Goal: Navigation & Orientation: Find specific page/section

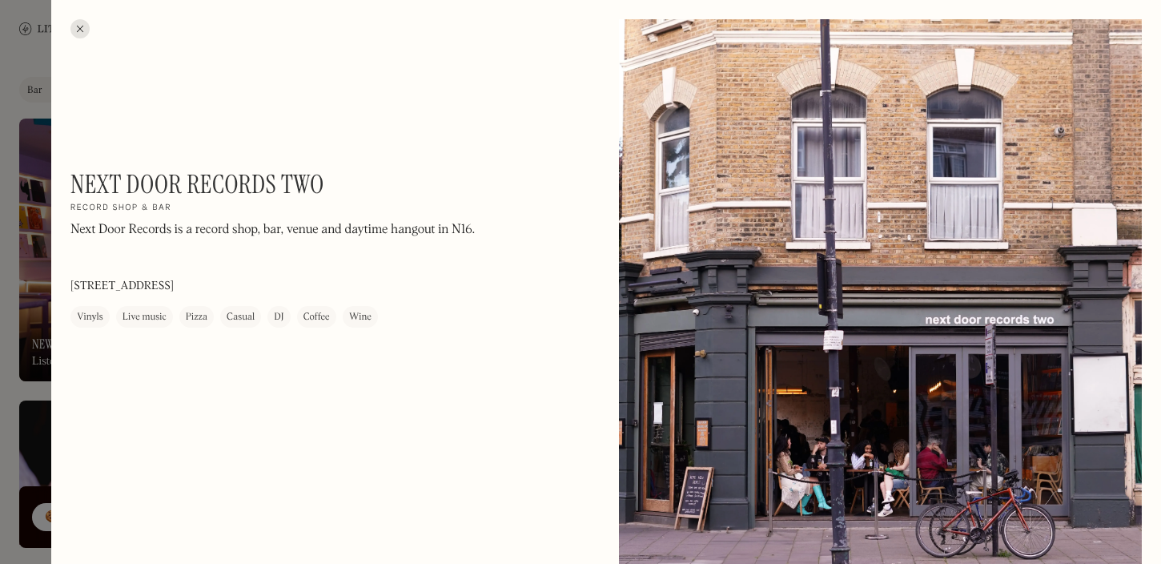
scroll to position [336, 0]
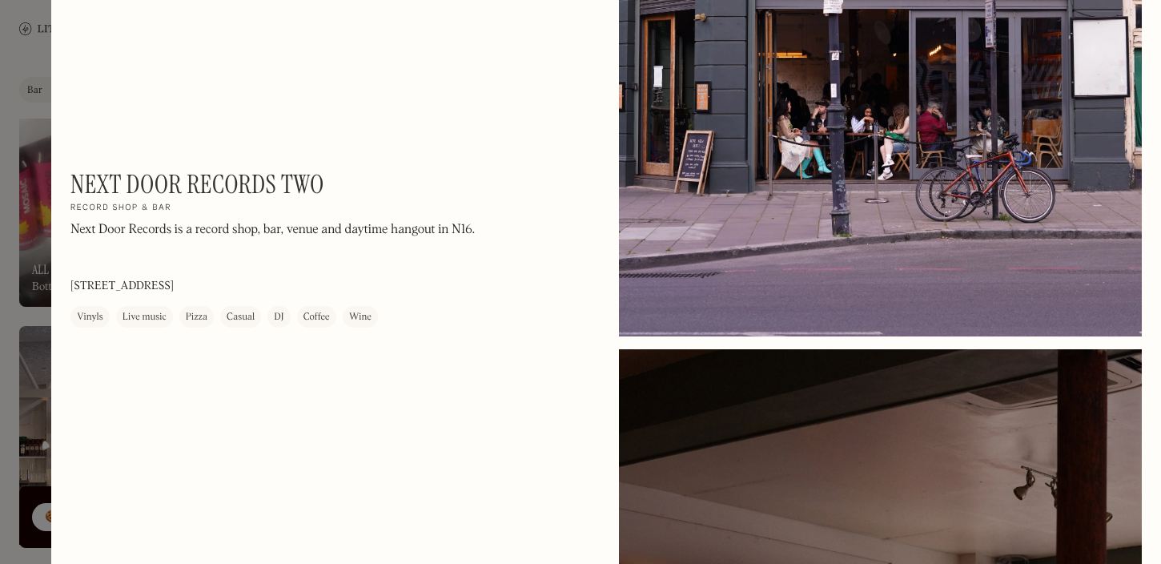
click at [28, 90] on div at bounding box center [580, 282] width 1161 height 564
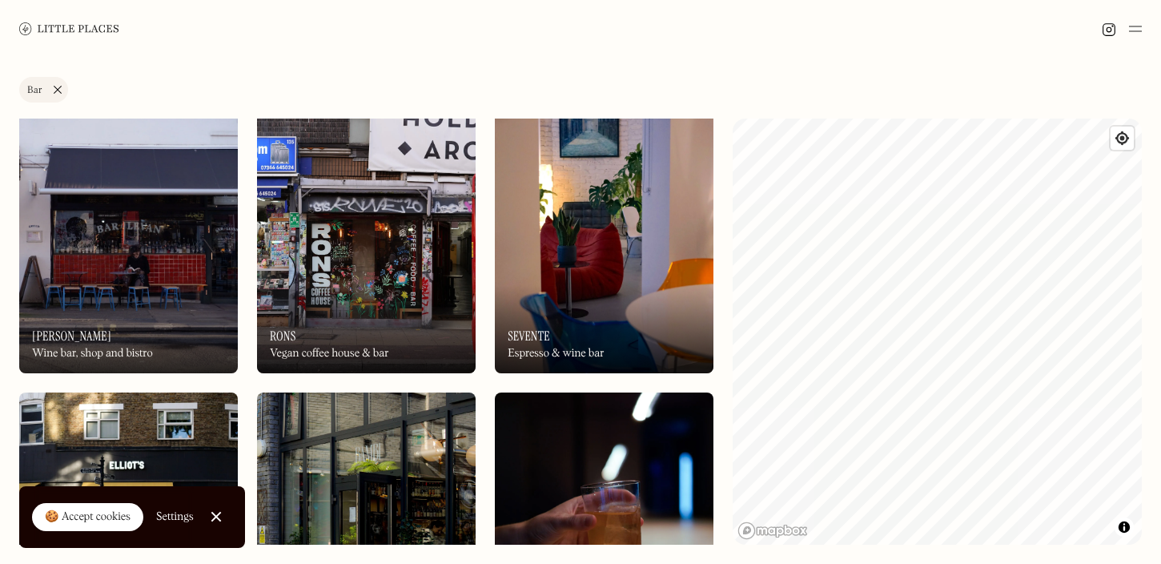
scroll to position [1444, 0]
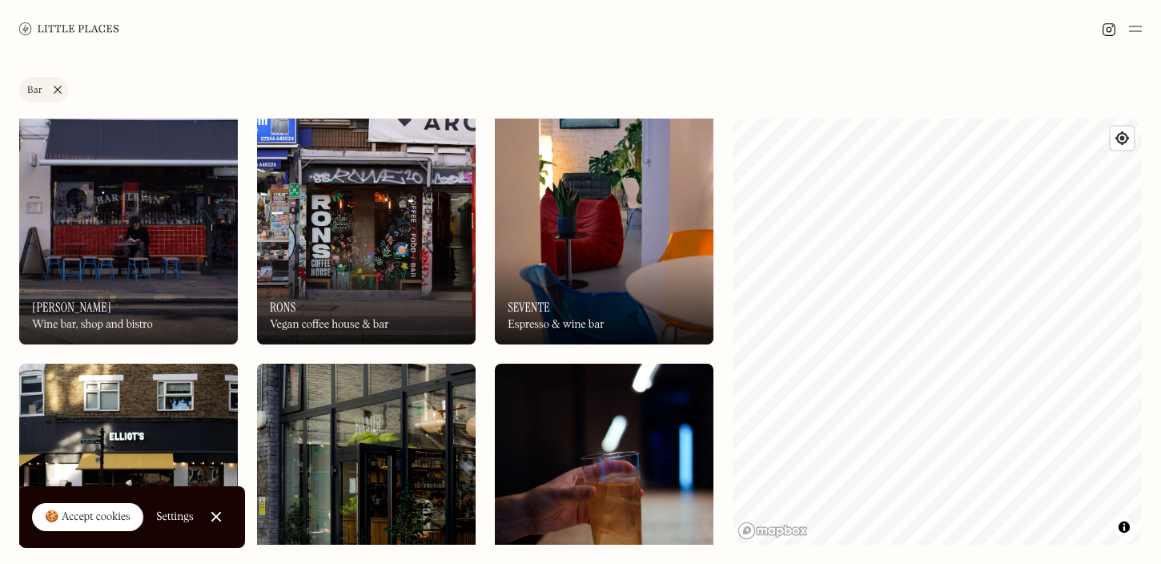
click at [141, 323] on div "Wine bar, shop and bistro" at bounding box center [92, 325] width 121 height 14
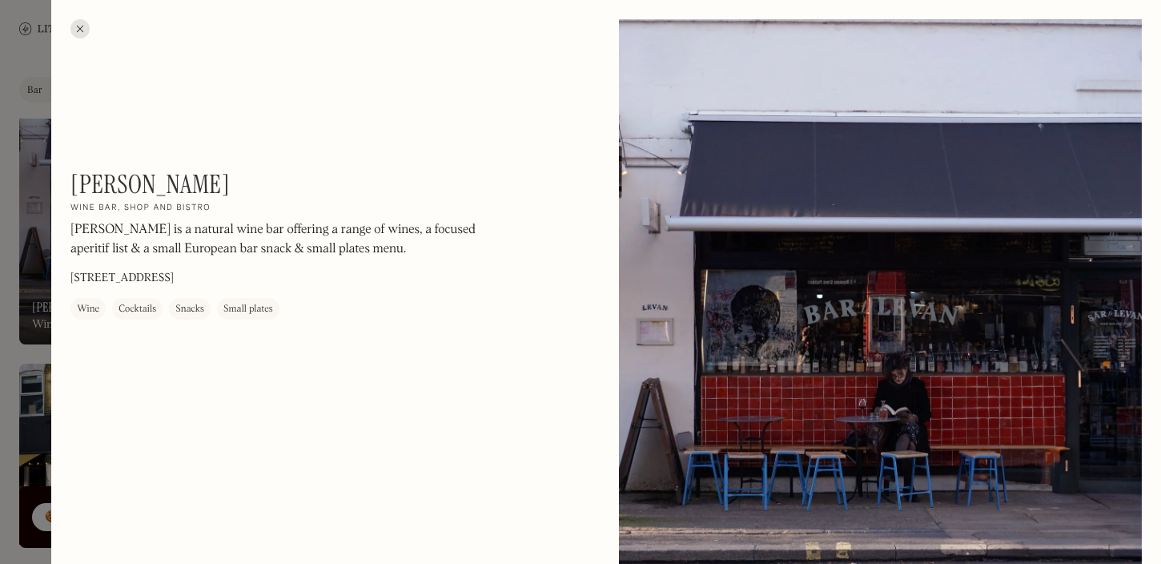
click at [11, 338] on div at bounding box center [580, 282] width 1161 height 564
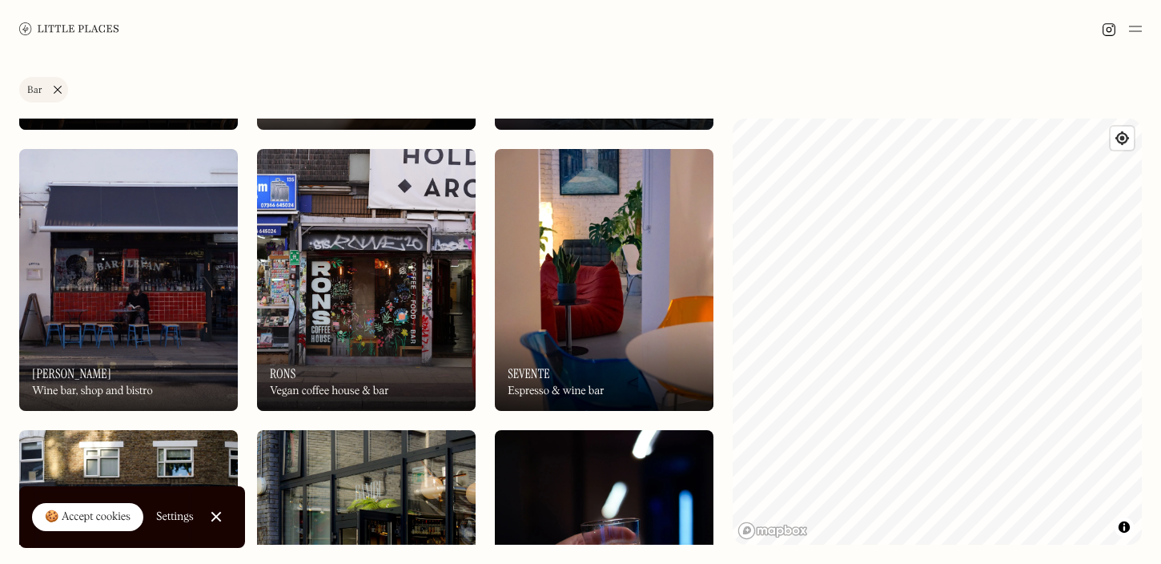
scroll to position [1334, 0]
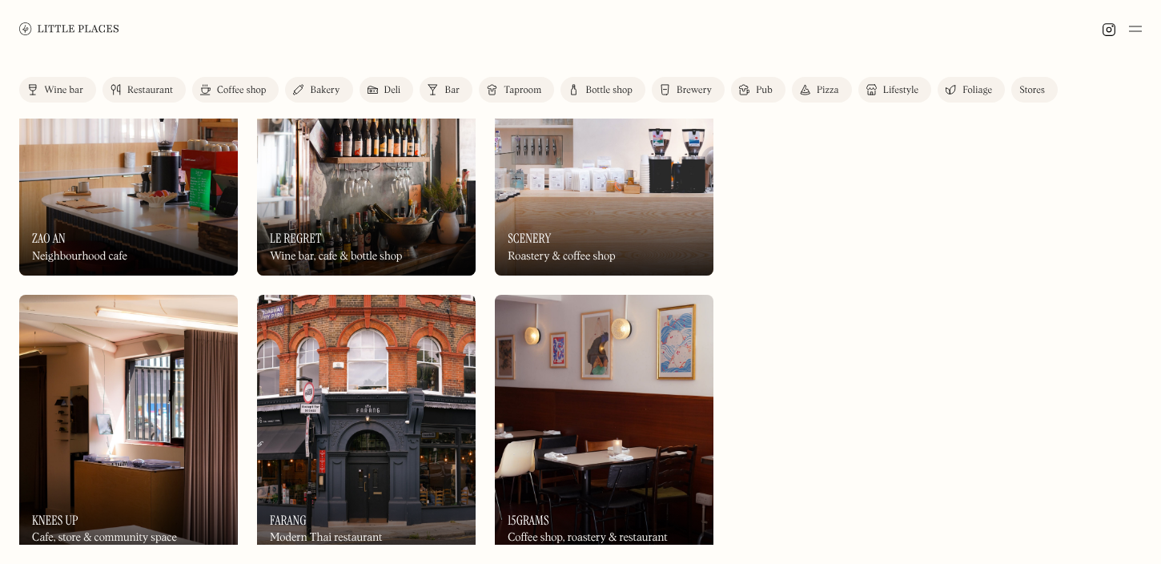
scroll to position [578, 0]
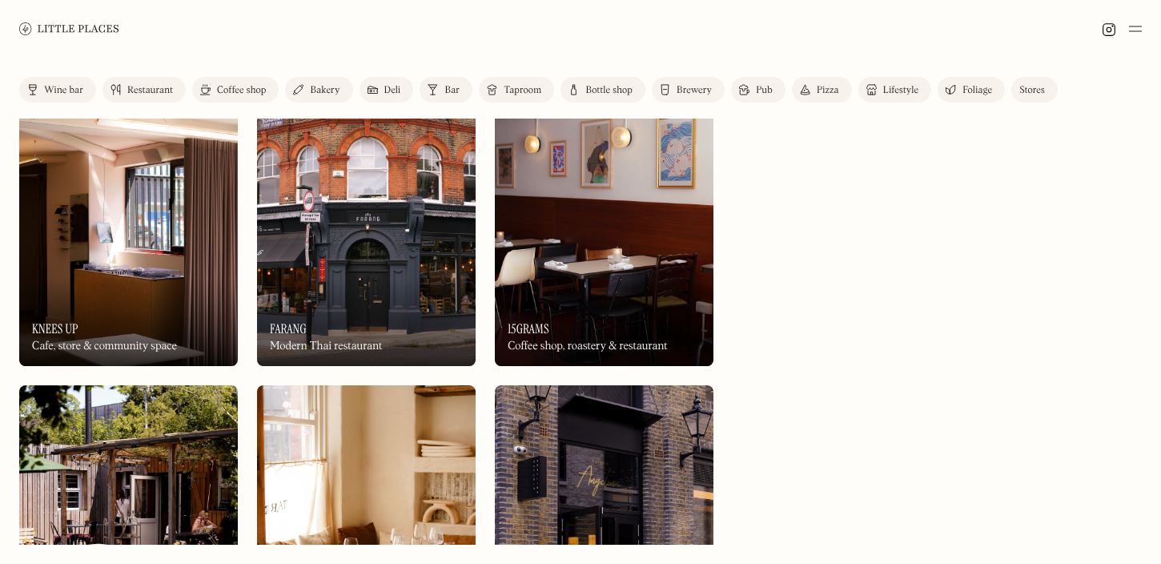
click at [589, 207] on img at bounding box center [604, 234] width 219 height 263
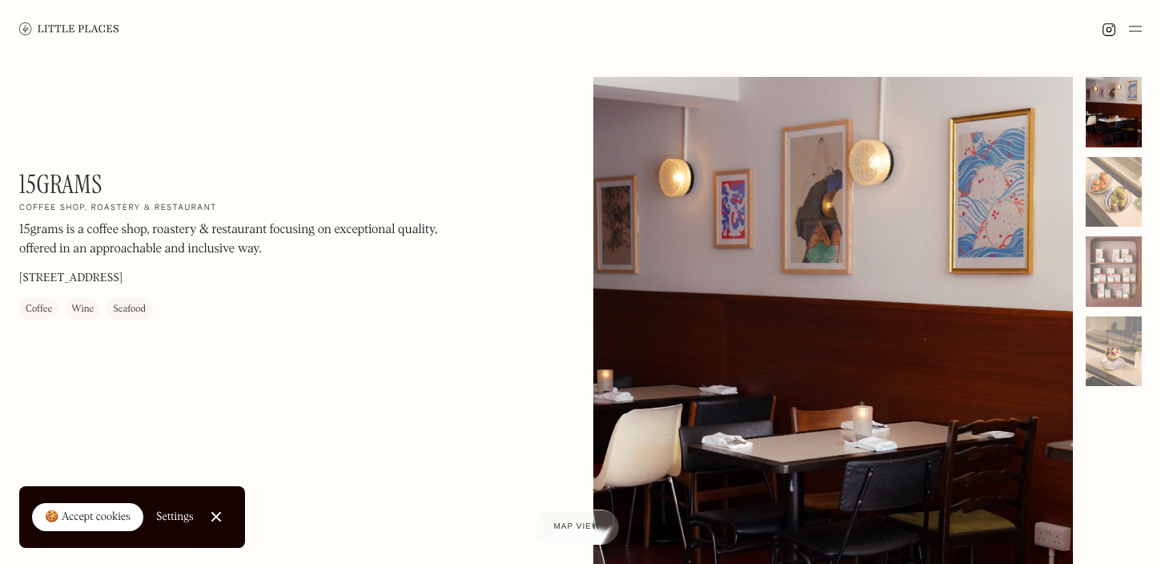
click at [50, 86] on div "15grams On Our Radar Coffee shop, roastery & restaurant 15grams is a coffee sho…" at bounding box center [580, 397] width 1161 height 679
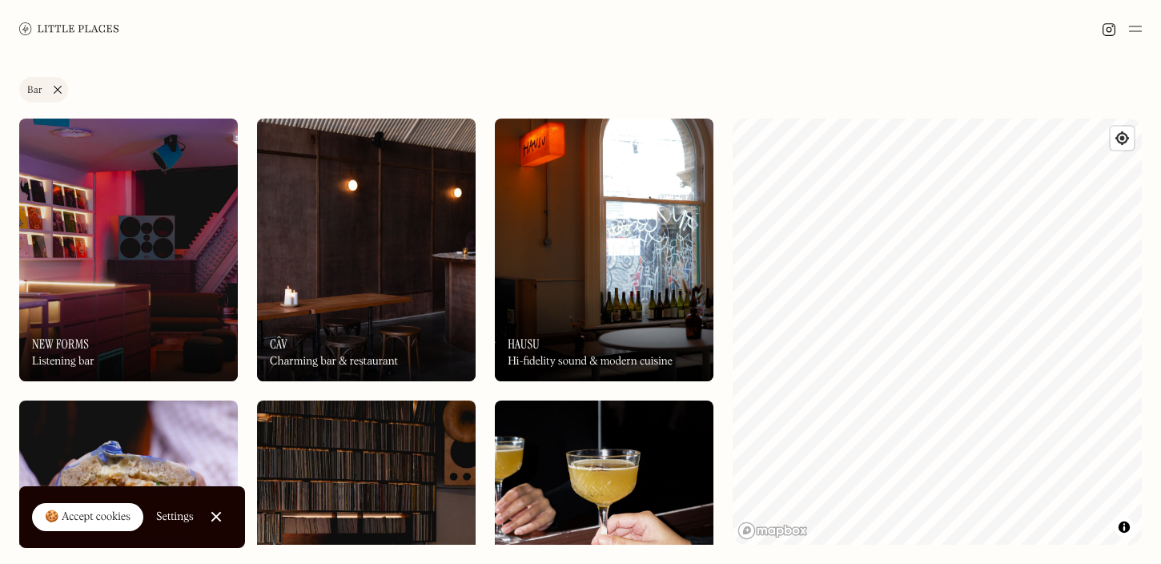
click at [329, 80] on div "Label Bar Wine bar Restaurant Coffee shop Bakery Deli Bar Taproom Bottle shop B…" at bounding box center [580, 93] width 1122 height 32
click at [1129, 27] on img at bounding box center [1135, 28] width 13 height 19
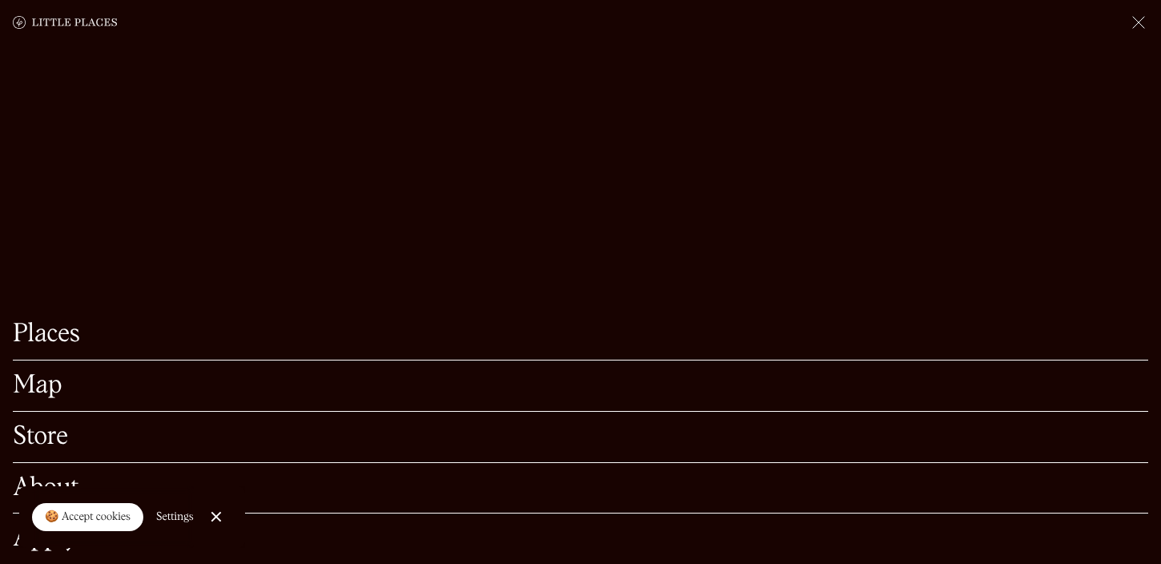
click at [77, 382] on link "Map" at bounding box center [580, 385] width 1135 height 25
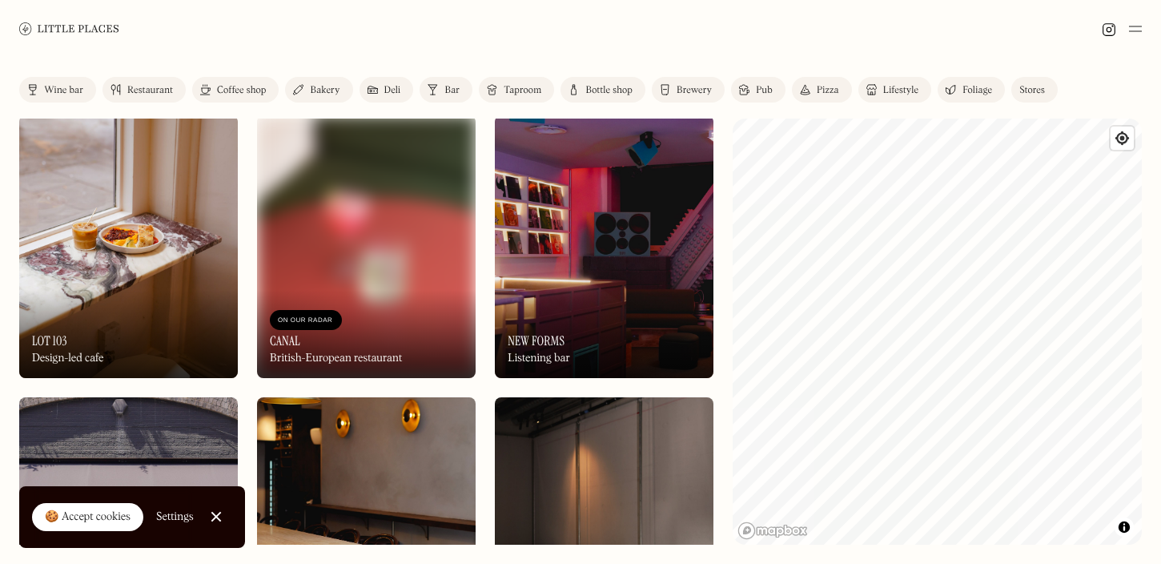
scroll to position [1286, 0]
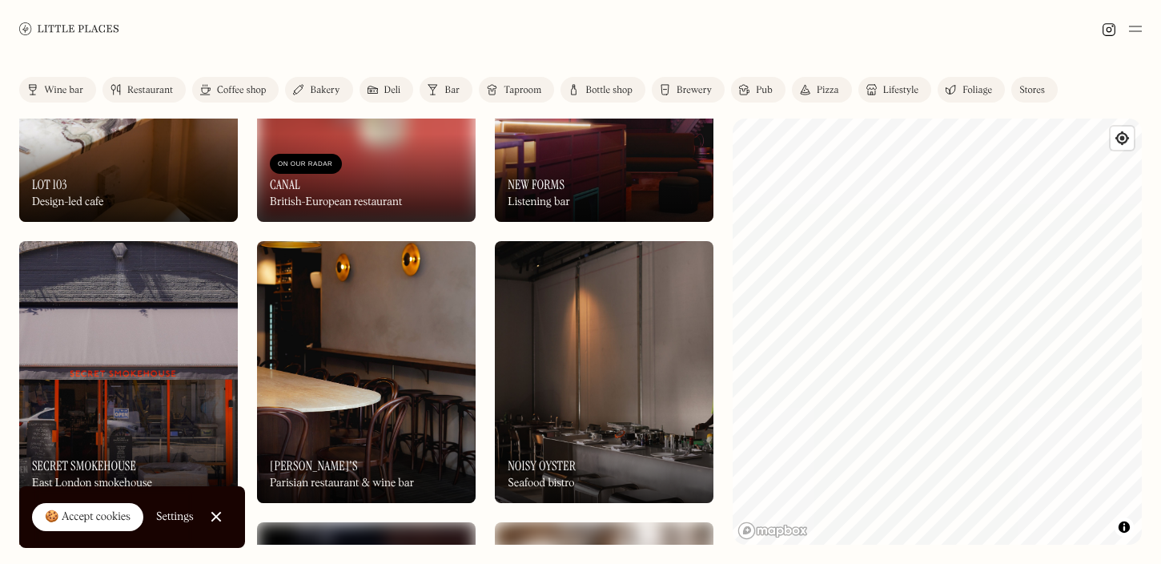
click at [387, 150] on div "On Our Radar Canal British-European restaurant" at bounding box center [366, 178] width 219 height 88
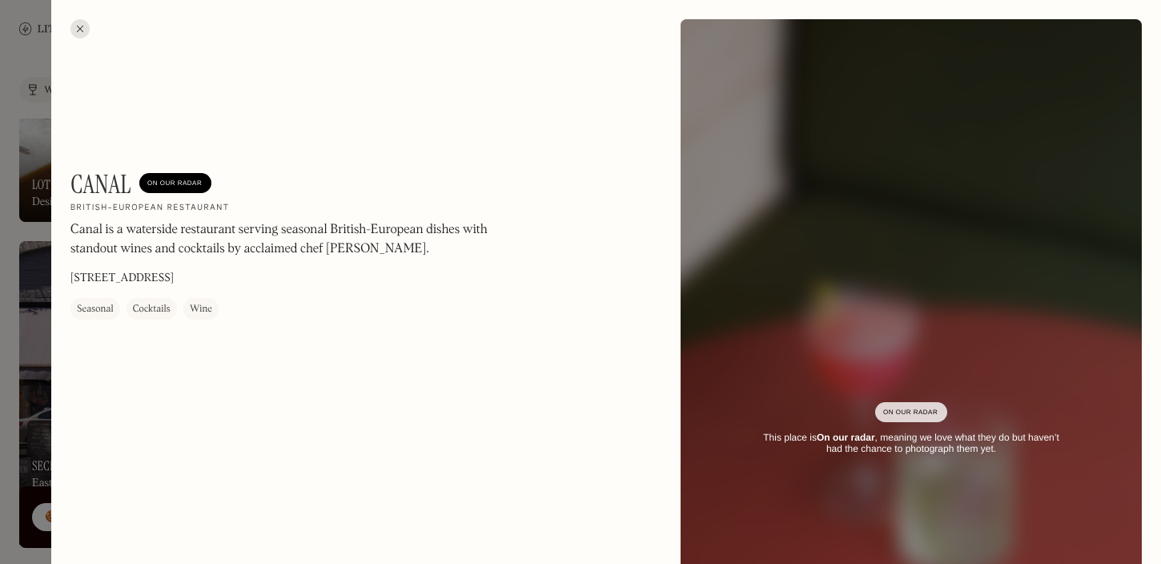
click at [38, 303] on div at bounding box center [580, 282] width 1161 height 564
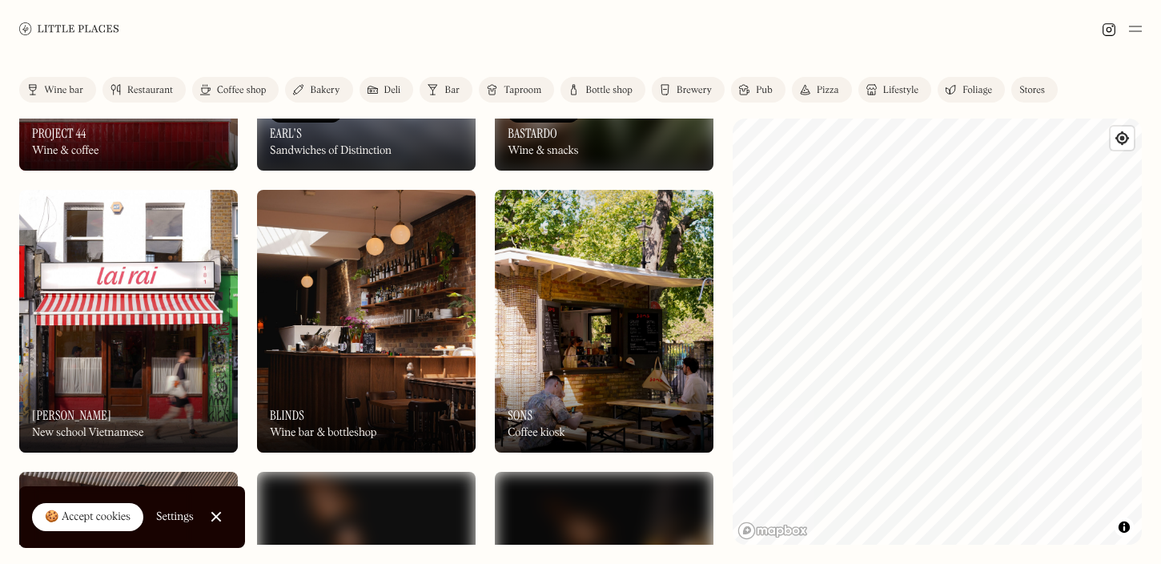
scroll to position [1900, 0]
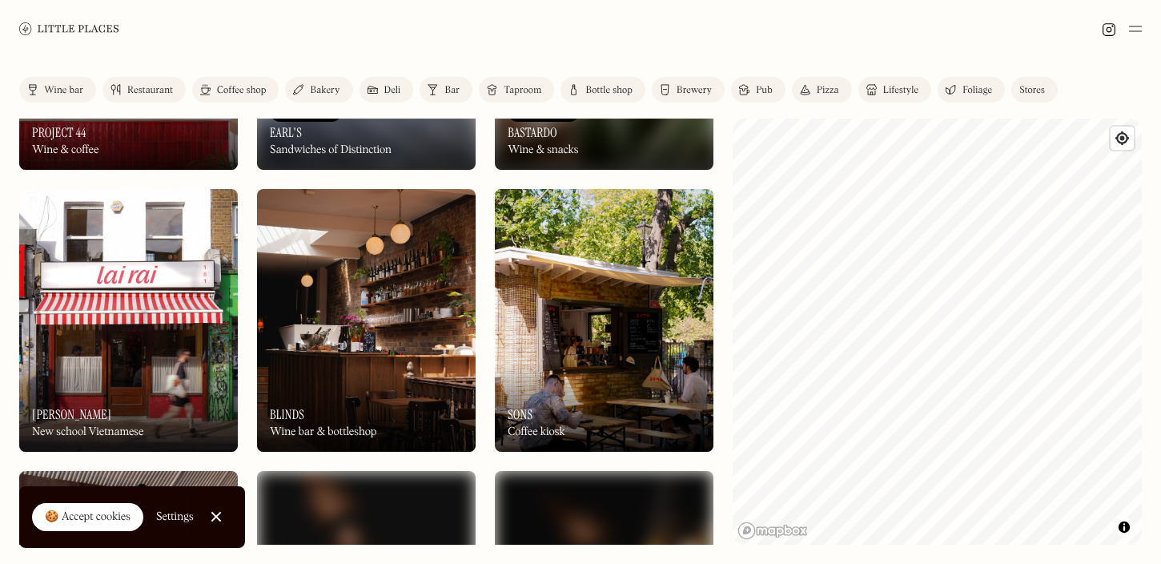
click at [27, 24] on img at bounding box center [69, 28] width 100 height 12
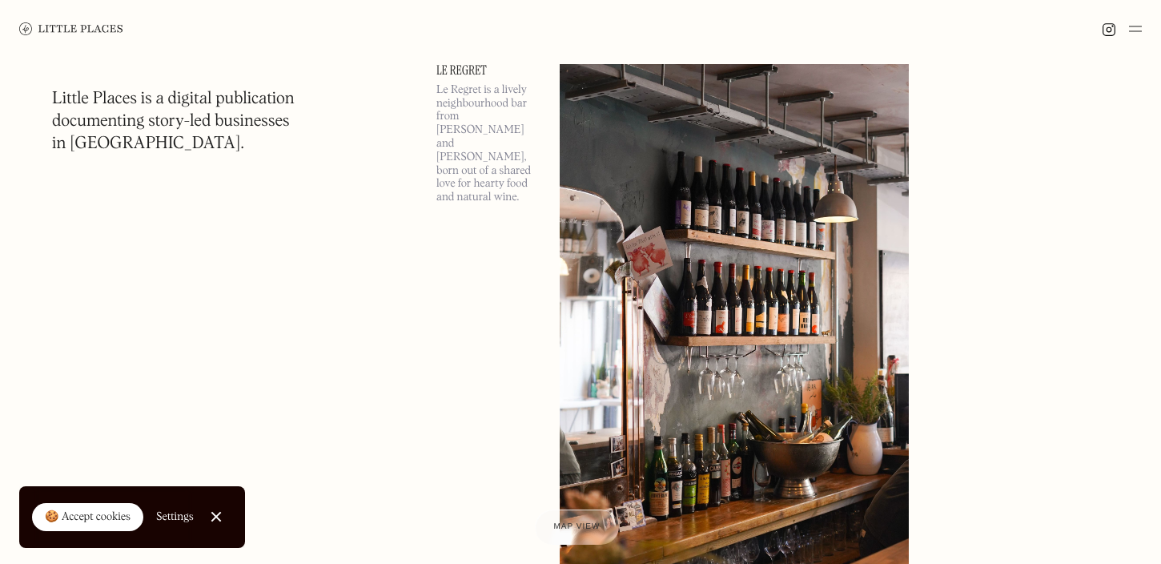
scroll to position [2282, 0]
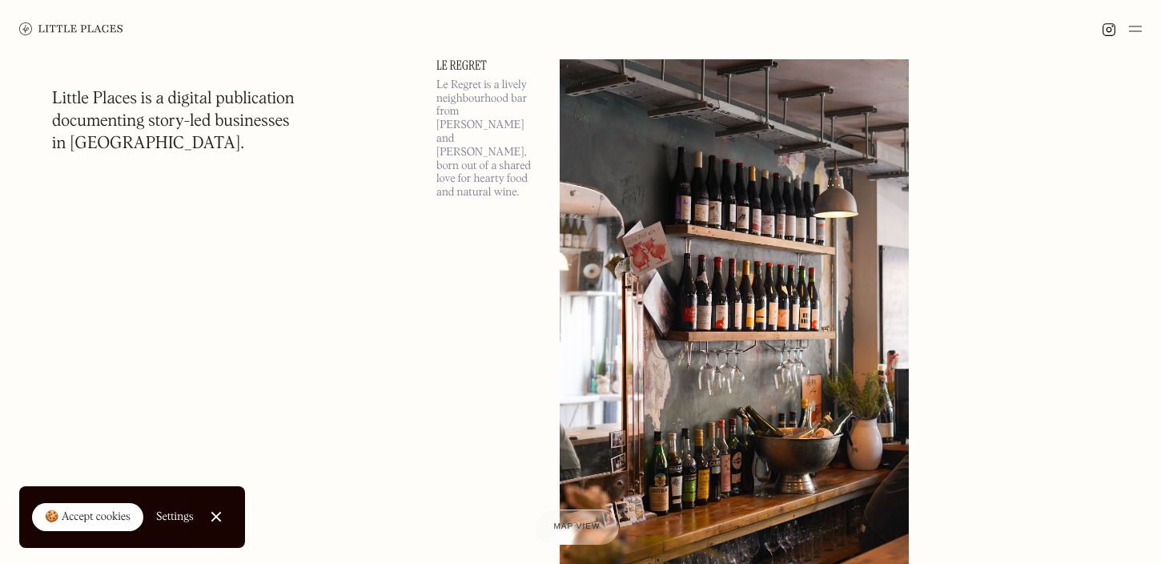
click at [1141, 25] on div at bounding box center [580, 29] width 1161 height 58
click at [1127, 33] on div at bounding box center [1121, 28] width 40 height 19
click at [1137, 24] on img at bounding box center [1135, 28] width 13 height 19
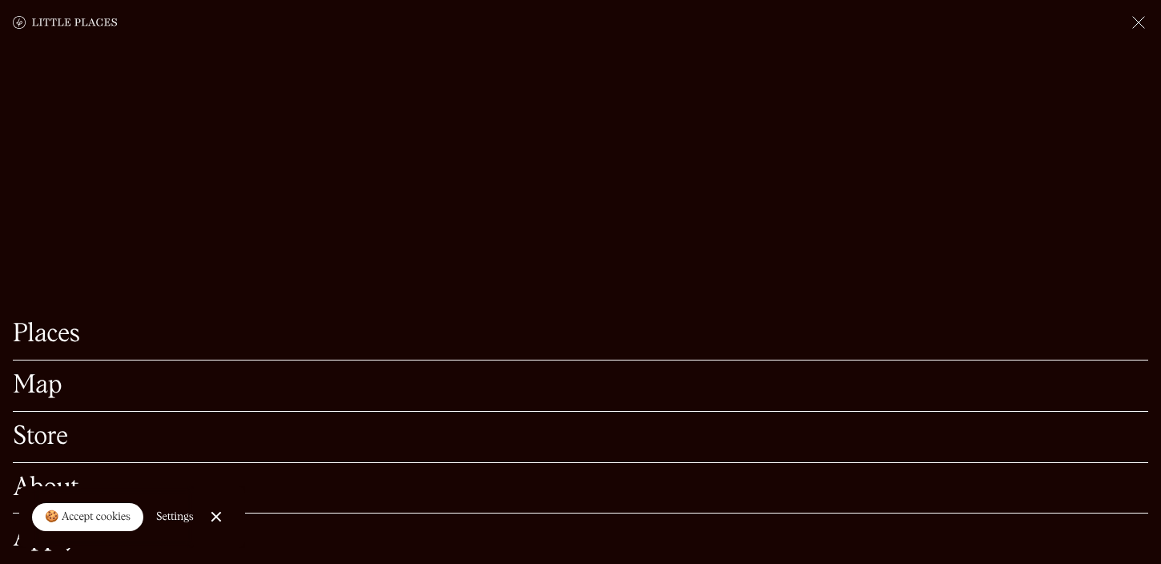
click at [35, 380] on link "Map" at bounding box center [580, 385] width 1135 height 25
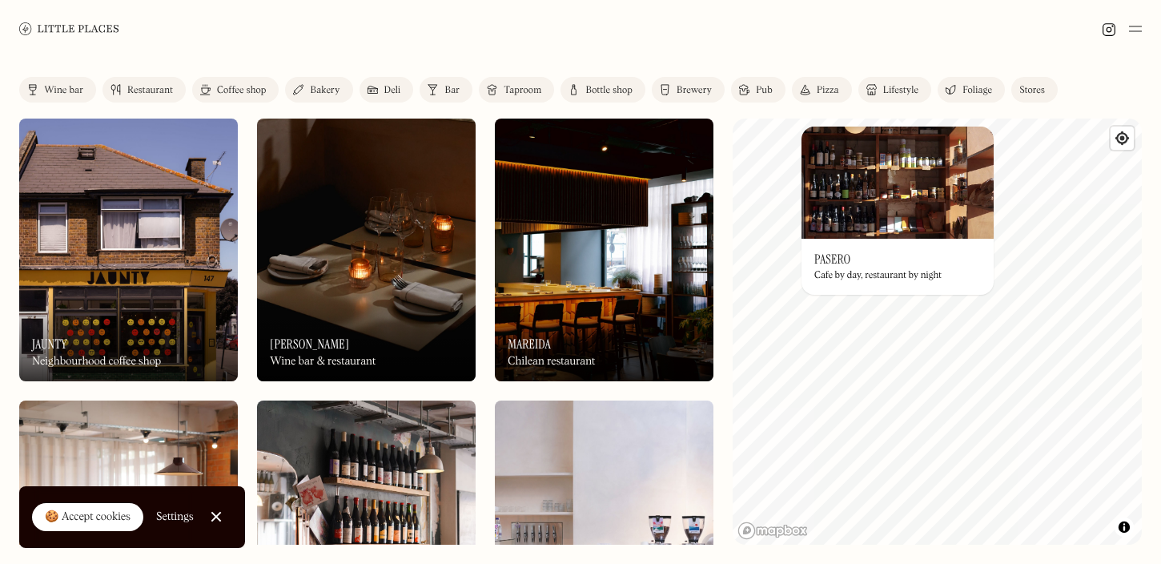
click at [893, 223] on img at bounding box center [897, 182] width 192 height 112
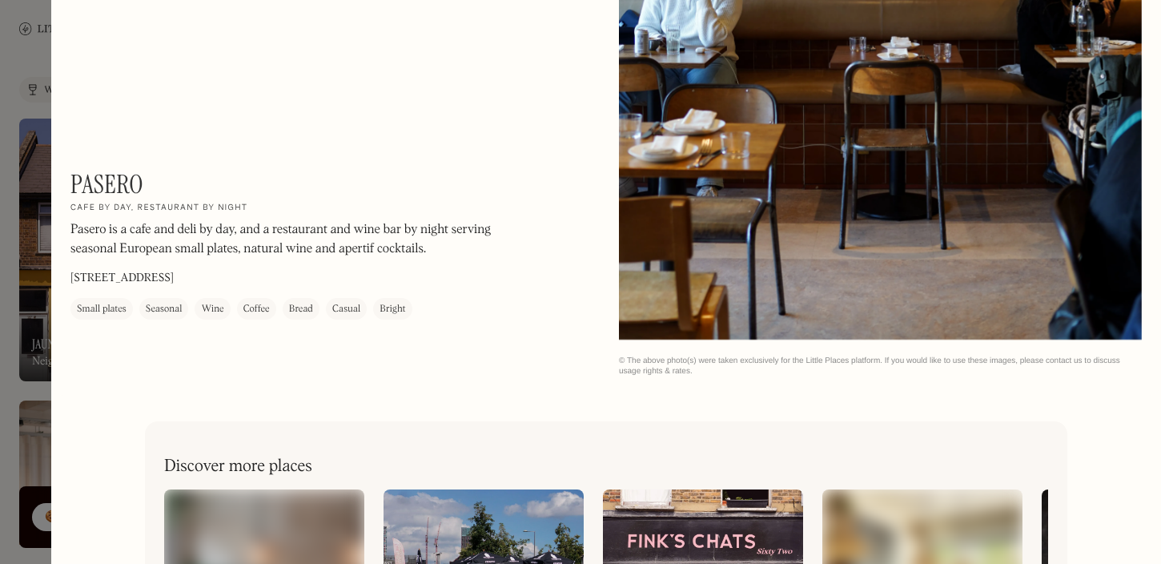
scroll to position [3208, 0]
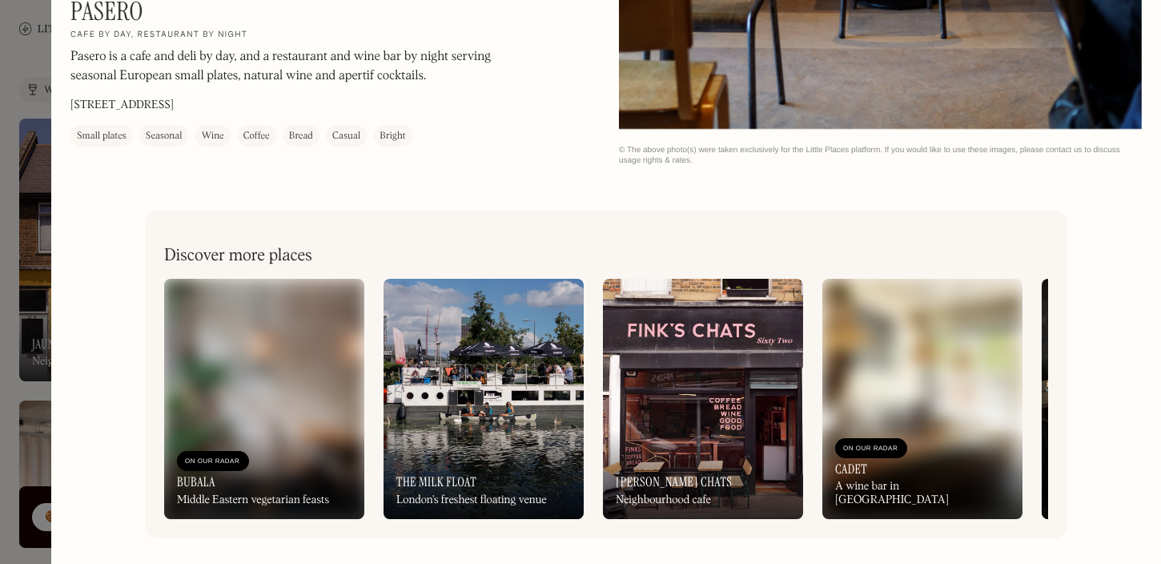
click at [19, 36] on div at bounding box center [580, 282] width 1161 height 564
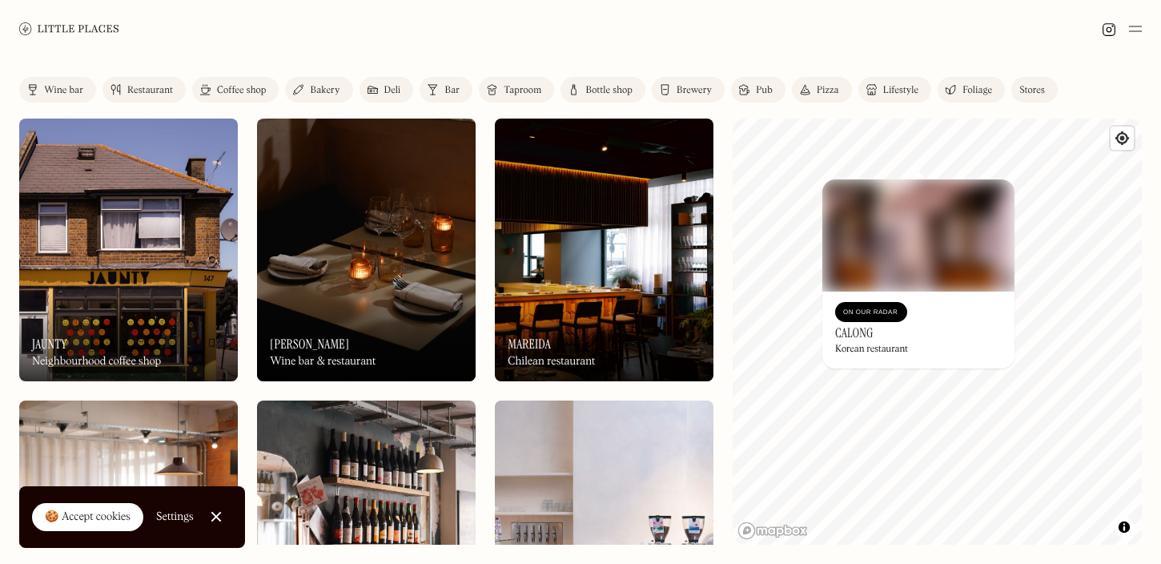
click at [901, 293] on div "On Our Radar Calong Korean restaurant" at bounding box center [918, 329] width 192 height 77
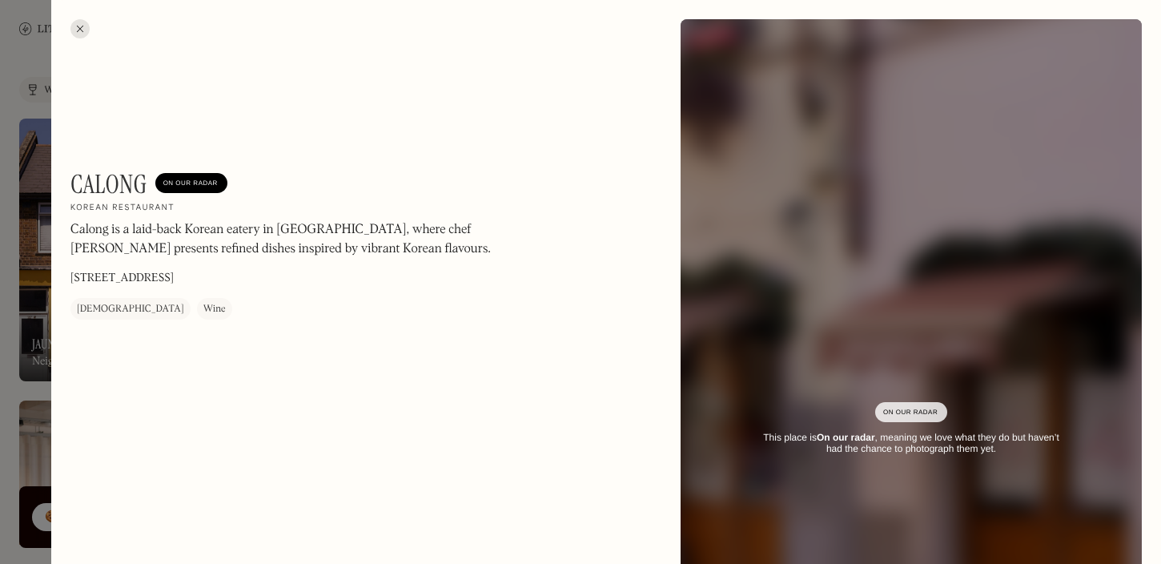
click at [81, 31] on div at bounding box center [79, 28] width 19 height 19
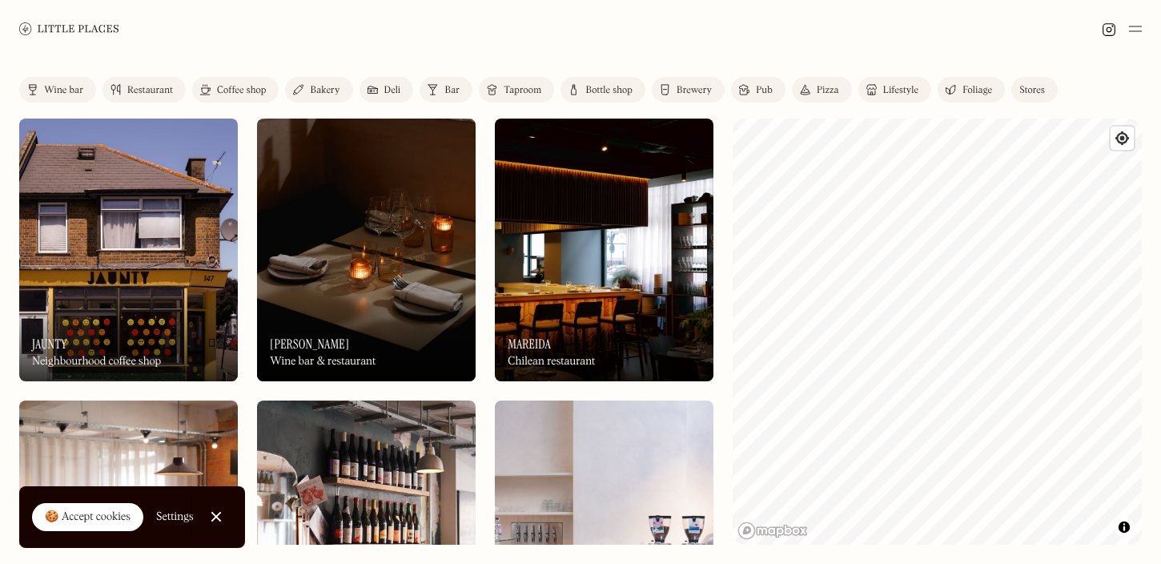
click at [799, 521] on link "Mapbox homepage" at bounding box center [772, 530] width 70 height 18
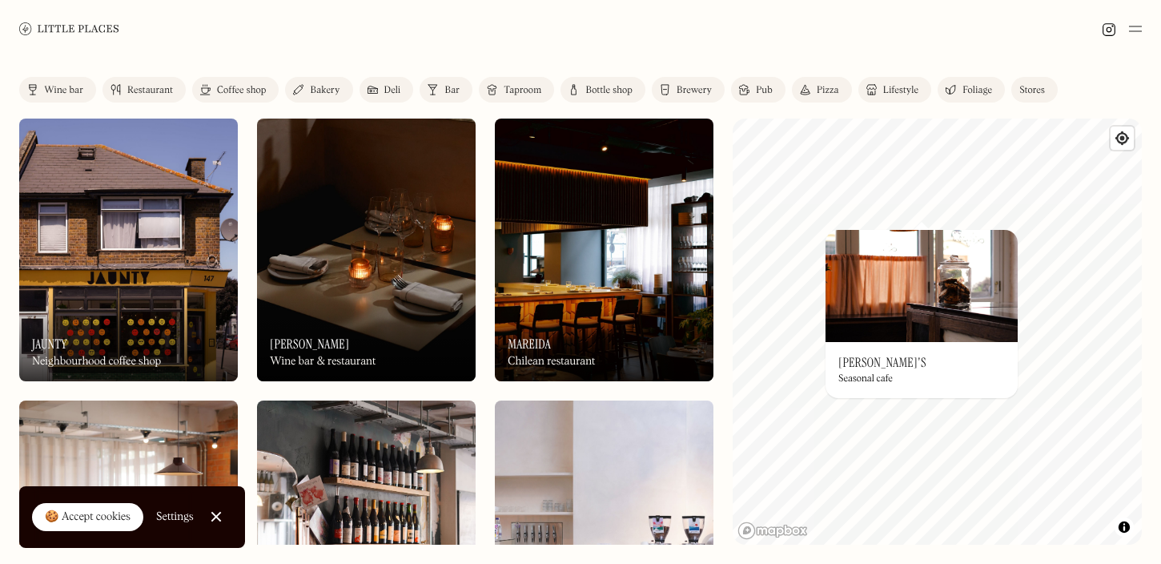
click at [919, 306] on img at bounding box center [921, 286] width 192 height 112
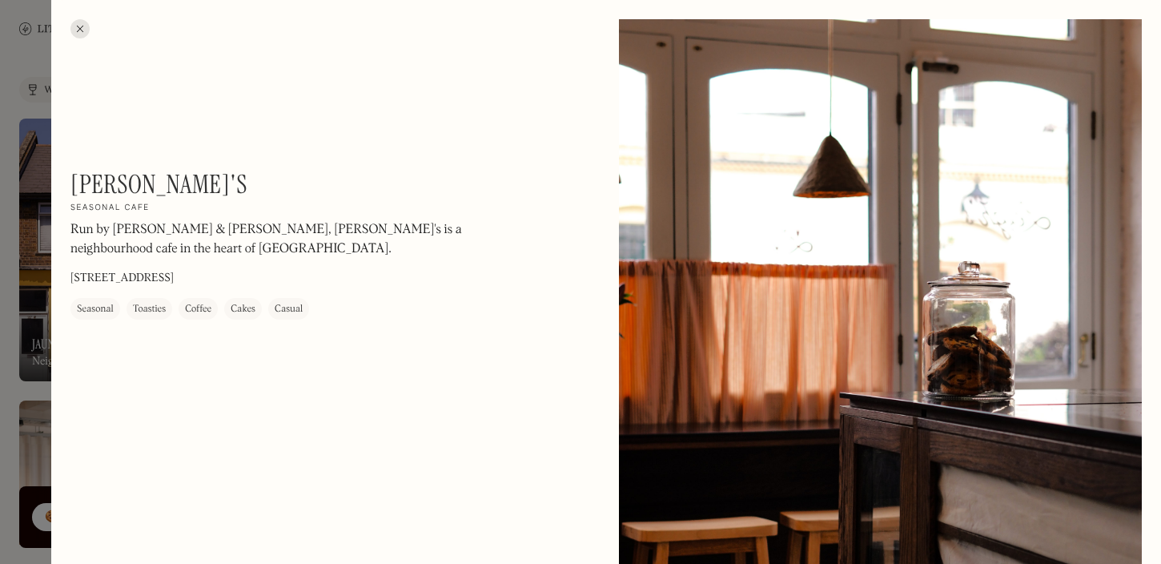
click at [82, 24] on div at bounding box center [79, 28] width 19 height 19
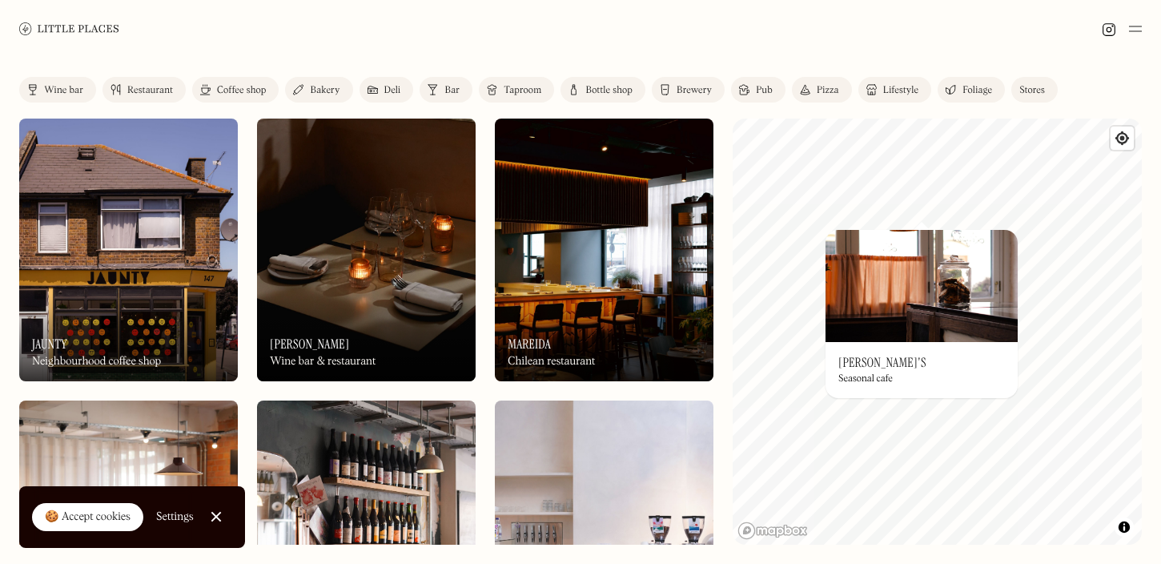
click at [693, 92] on div "Brewery" at bounding box center [693, 91] width 35 height 10
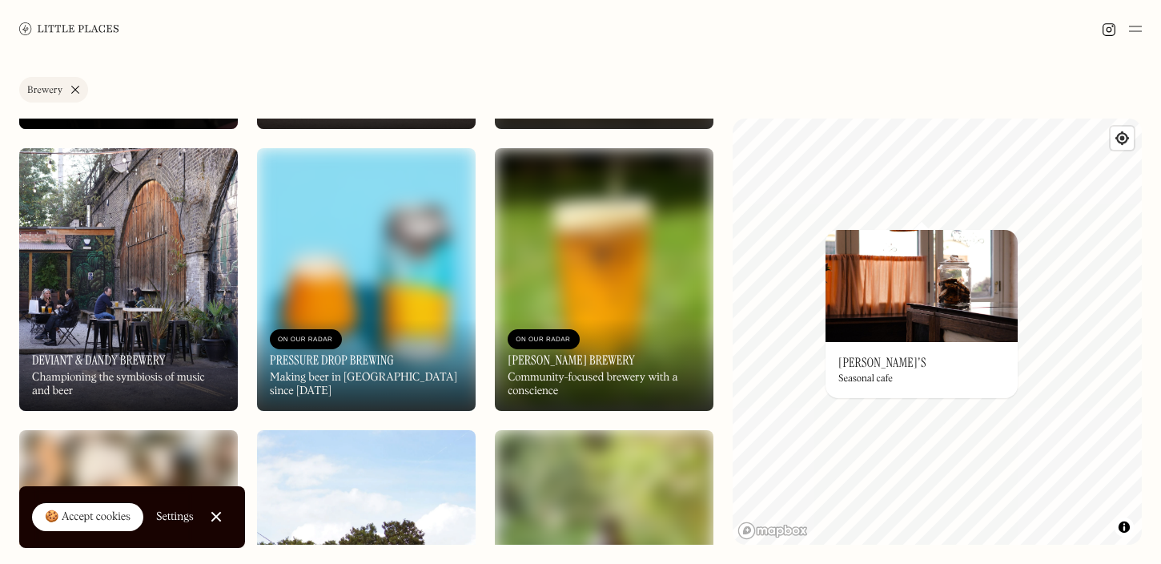
scroll to position [829, 0]
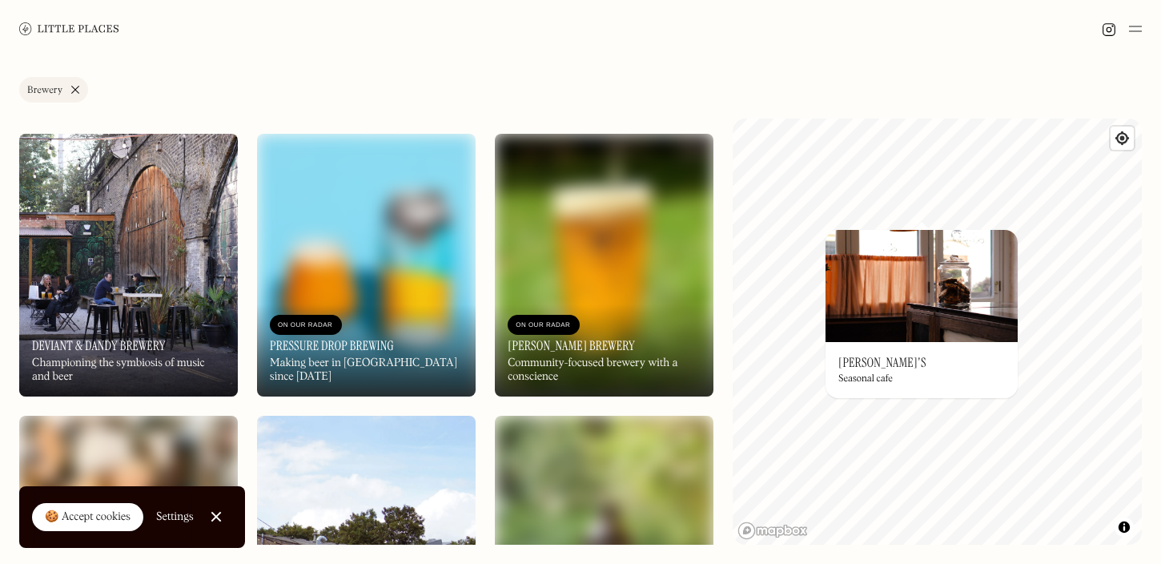
click at [65, 259] on img at bounding box center [128, 265] width 219 height 263
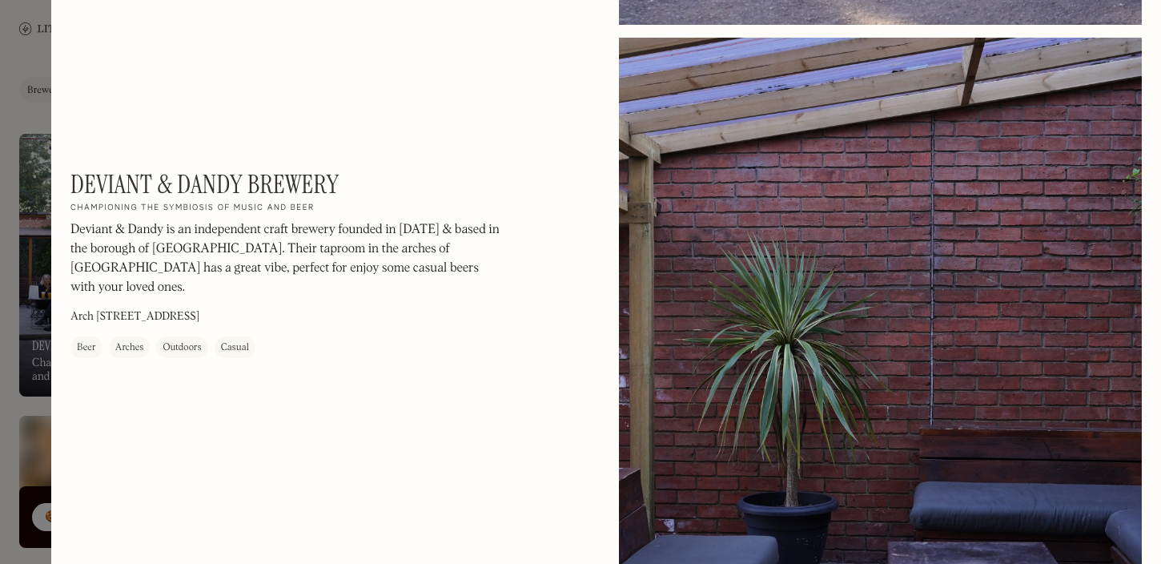
scroll to position [588, 0]
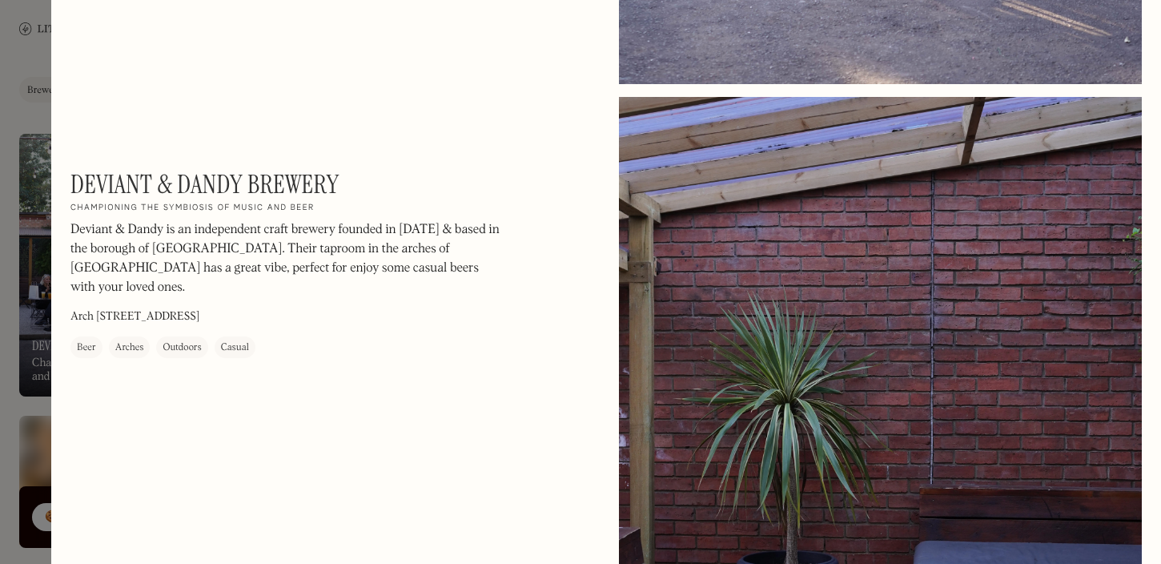
click at [27, 151] on div at bounding box center [580, 282] width 1161 height 564
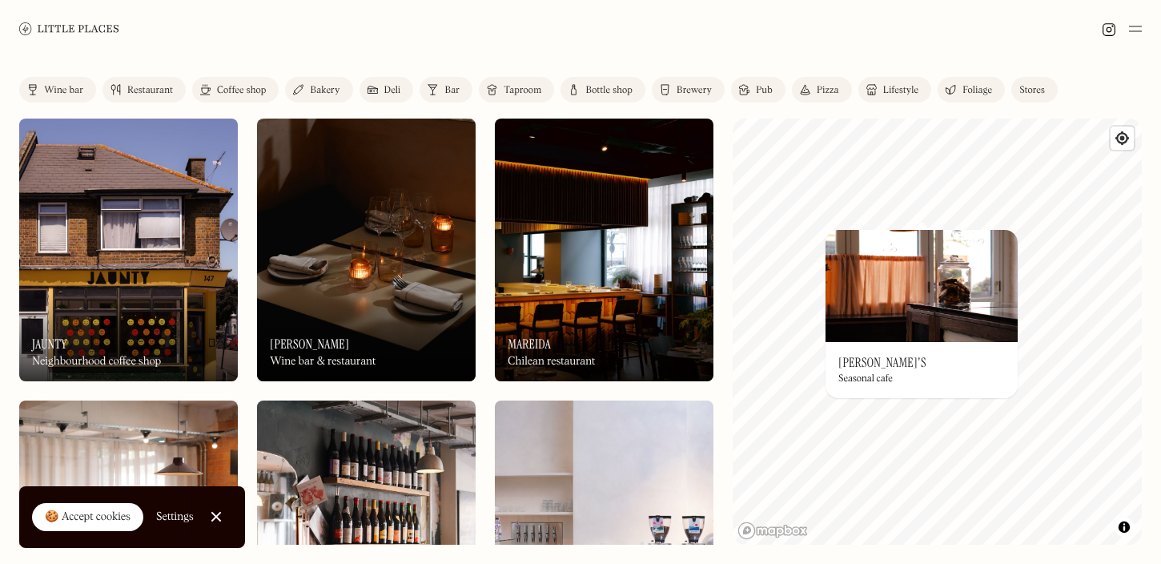
click at [452, 90] on div "Bar" at bounding box center [451, 91] width 15 height 10
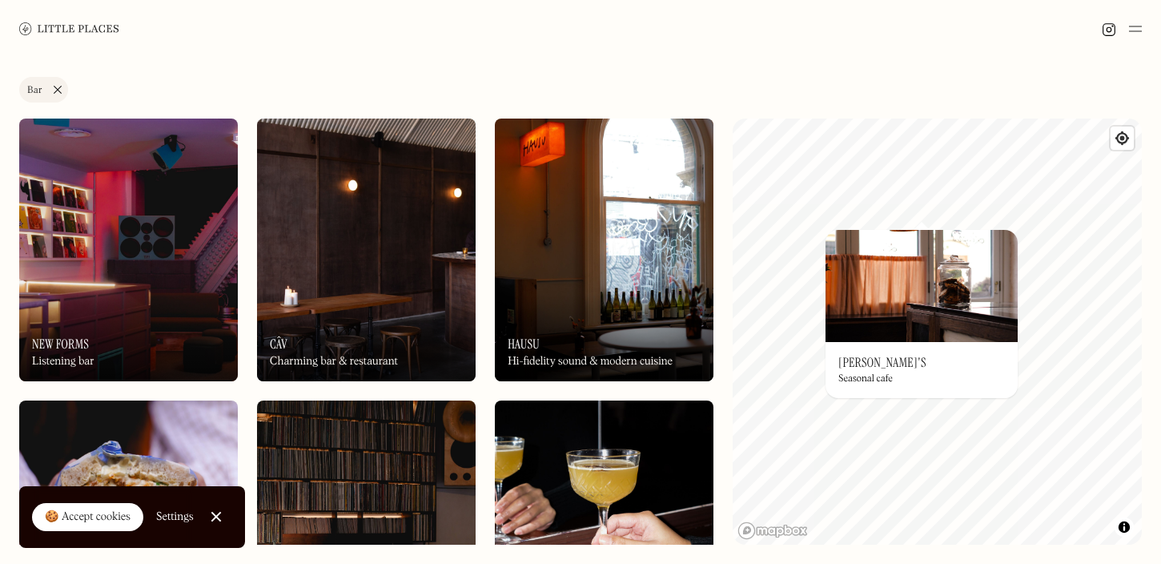
click at [351, 279] on img at bounding box center [366, 249] width 219 height 263
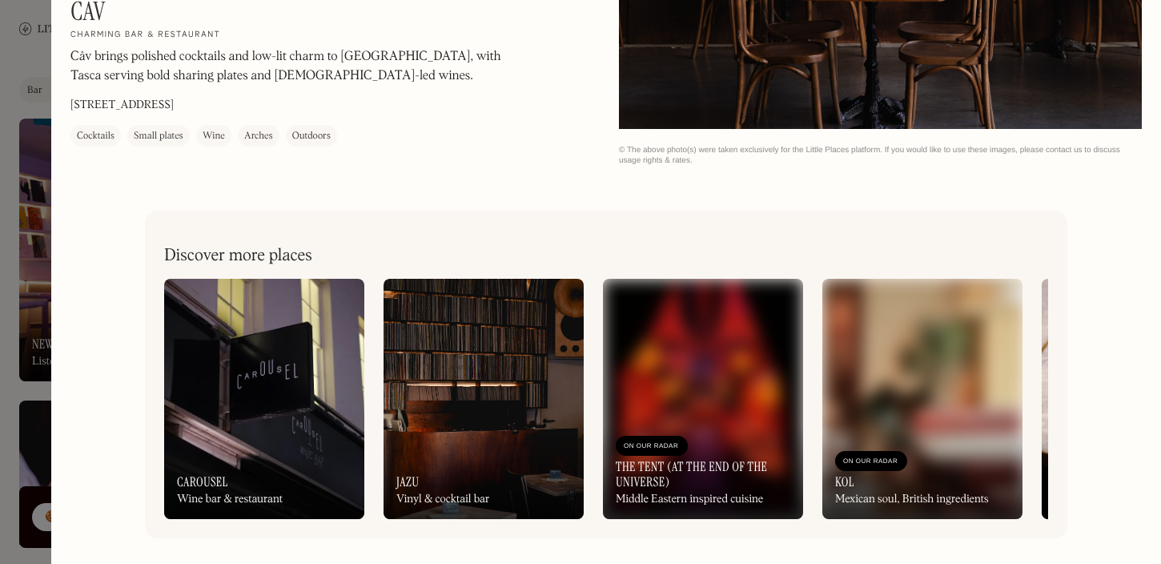
scroll to position [1222, 0]
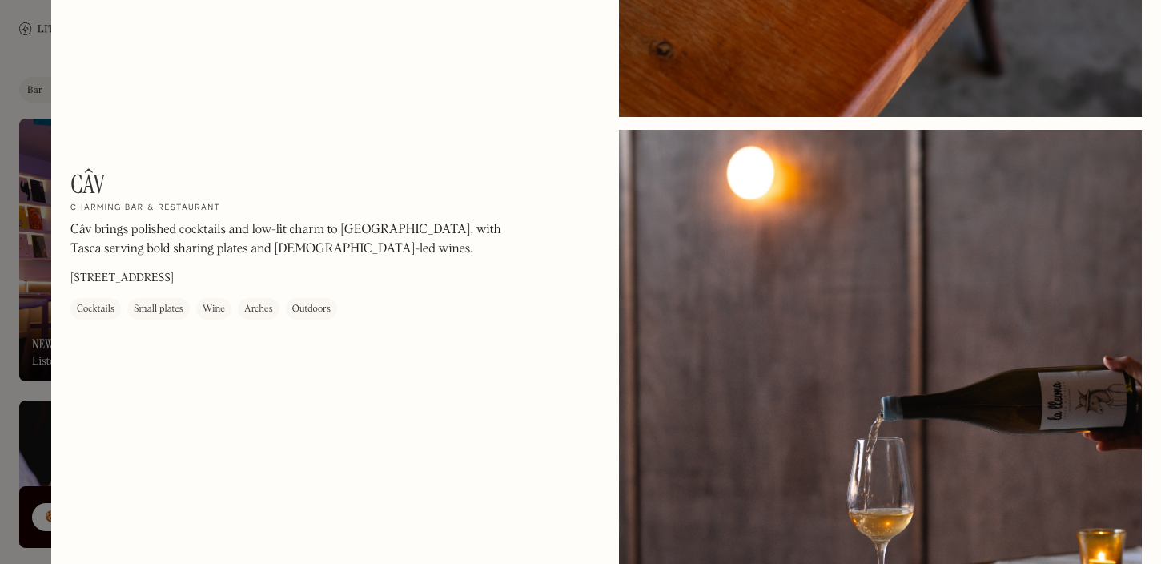
click at [21, 350] on div at bounding box center [580, 282] width 1161 height 564
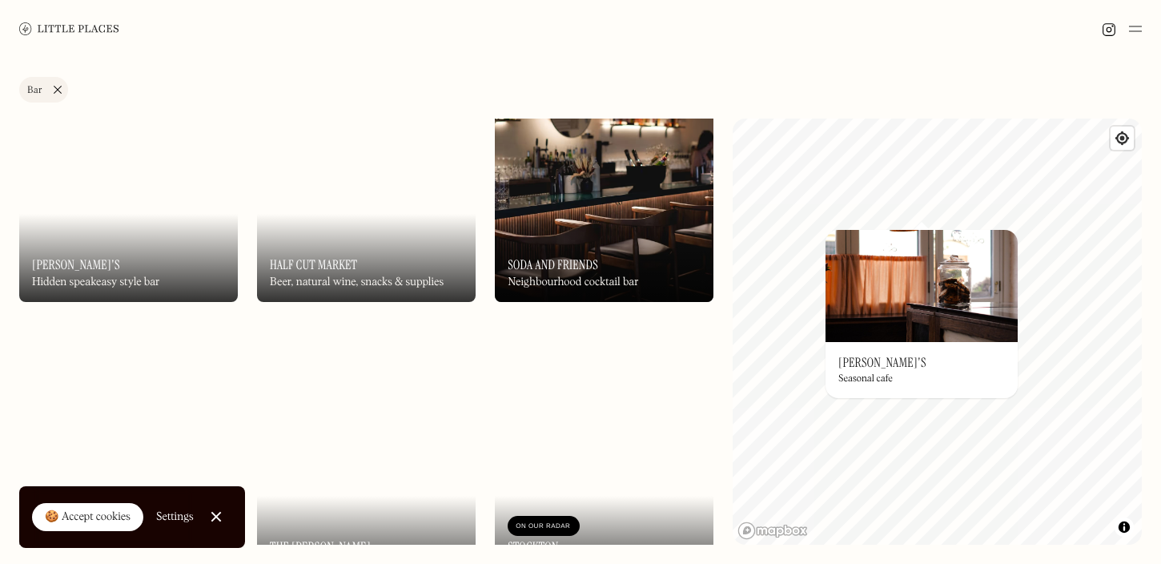
scroll to position [2615, 0]
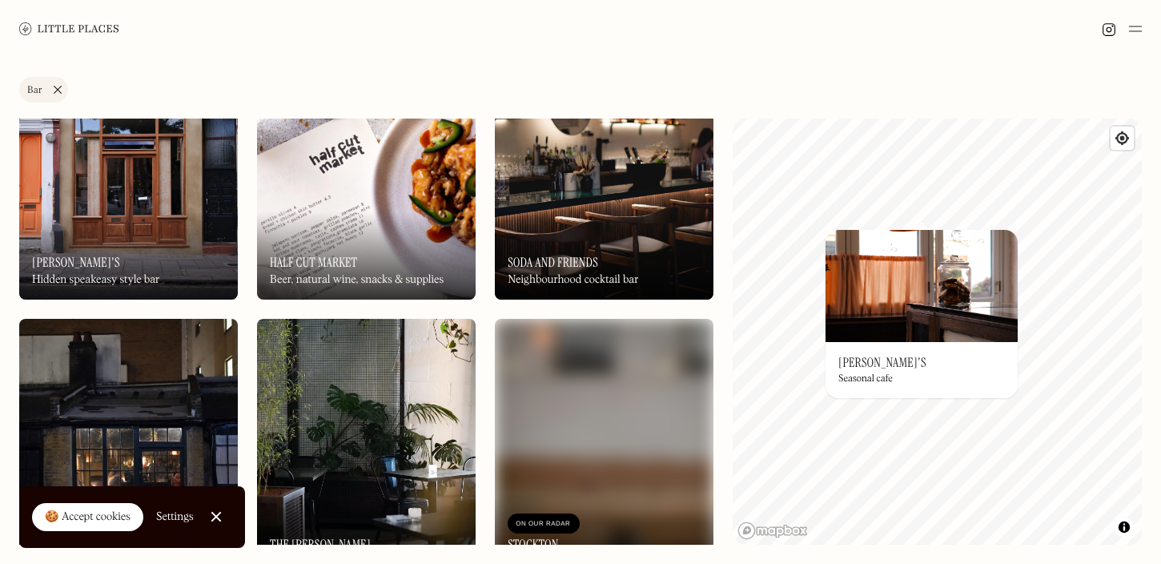
click at [628, 158] on img at bounding box center [604, 168] width 219 height 263
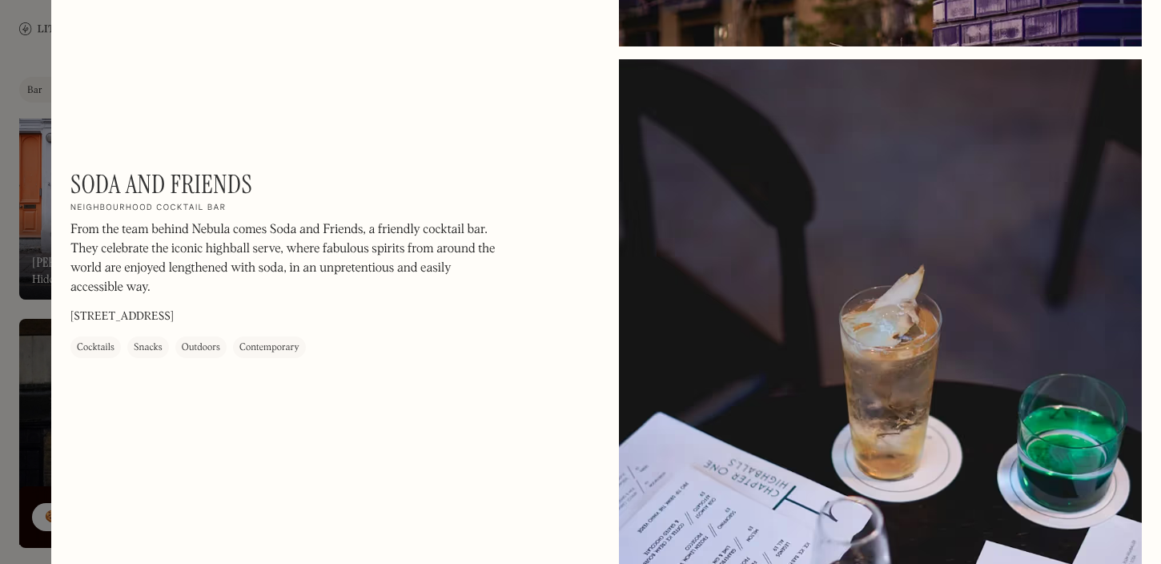
scroll to position [2049, 0]
